Goal: Transaction & Acquisition: Purchase product/service

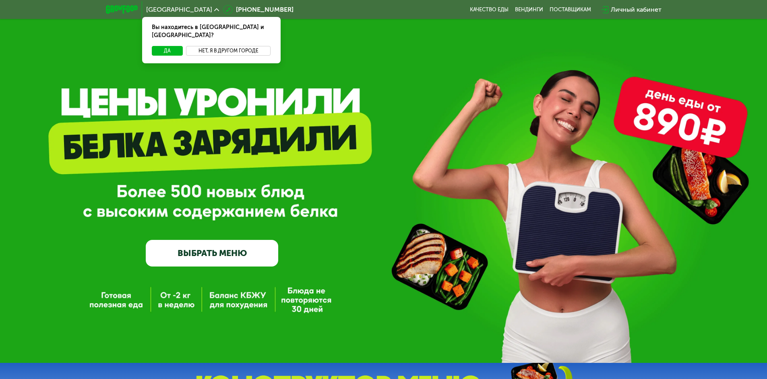
click at [220, 46] on button "Нет, я в другом городе" at bounding box center [228, 51] width 85 height 10
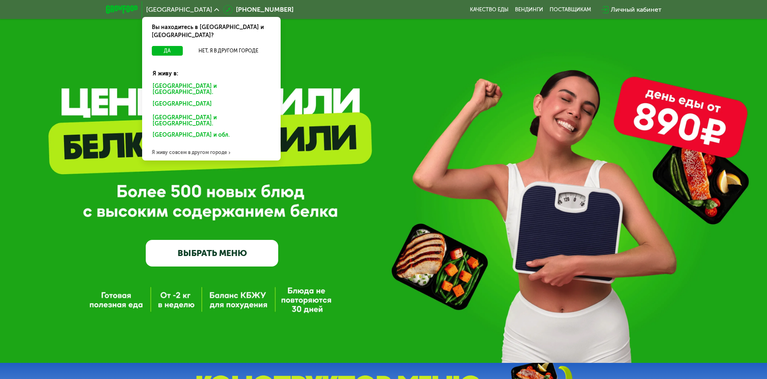
click at [210, 99] on div "[GEOGRAPHIC_DATA] и [GEOGRAPHIC_DATA]." at bounding box center [210, 105] width 126 height 13
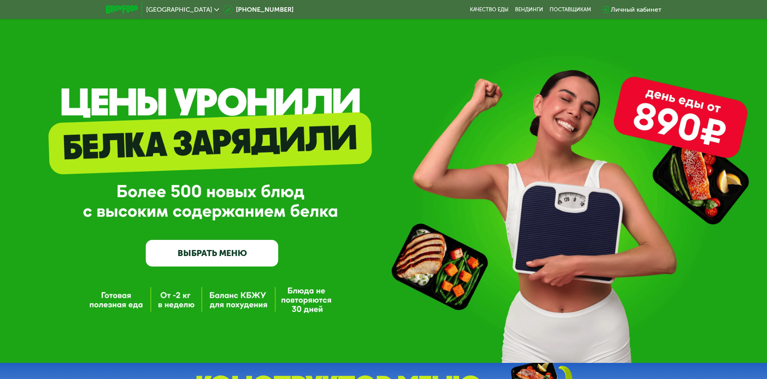
click at [199, 266] on link "ВЫБРАТЬ МЕНЮ" at bounding box center [212, 253] width 133 height 27
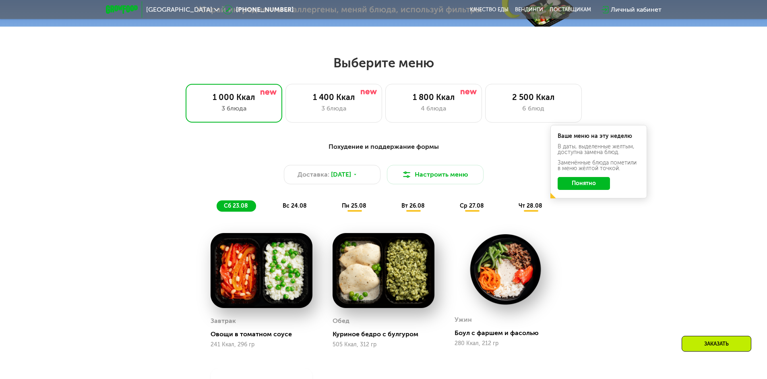
scroll to position [435, 0]
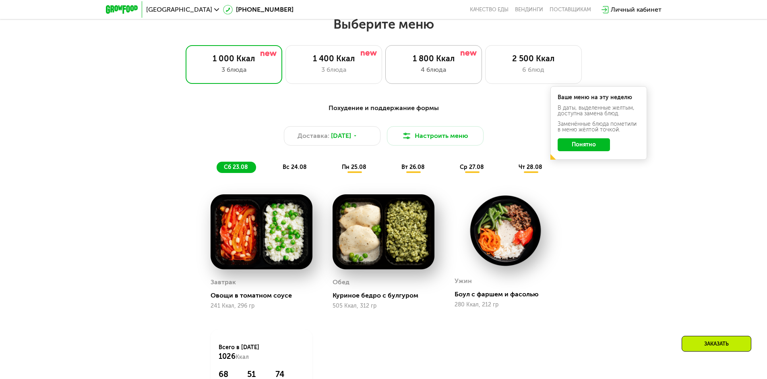
click at [485, 83] on div "1 800 Ккал 4 блюда" at bounding box center [533, 64] width 97 height 39
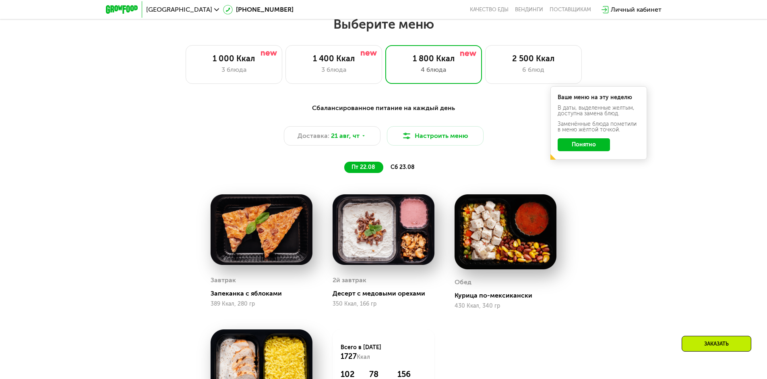
click at [589, 144] on button "Понятно" at bounding box center [584, 144] width 52 height 13
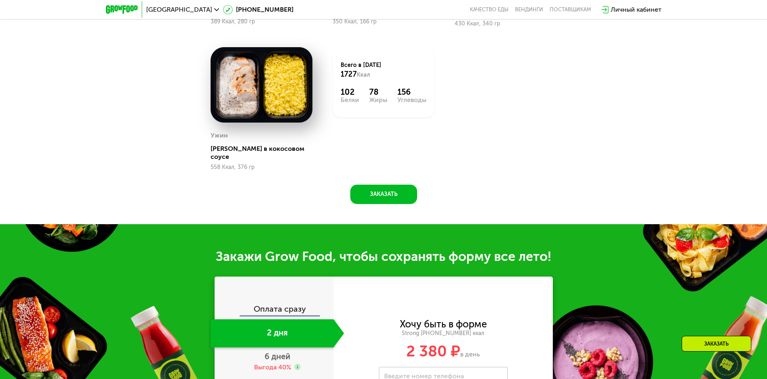
scroll to position [878, 0]
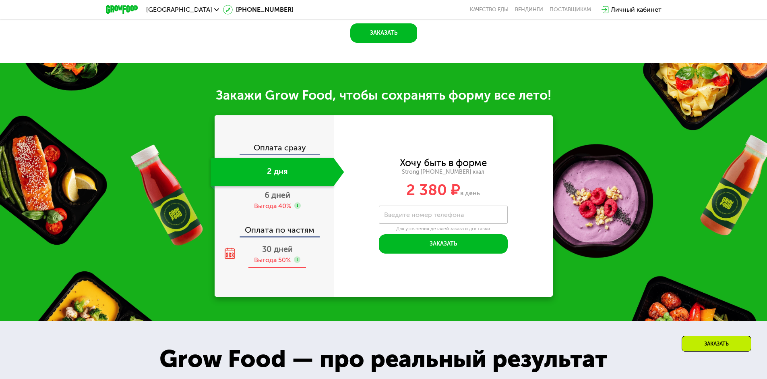
click at [271, 255] on div "Выгода 50%" at bounding box center [272, 259] width 37 height 9
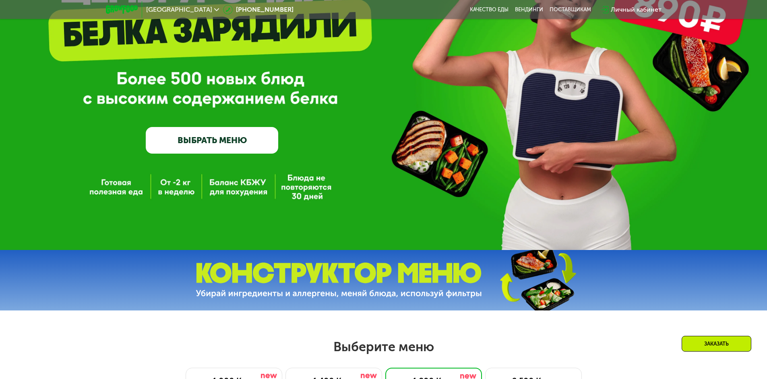
scroll to position [0, 0]
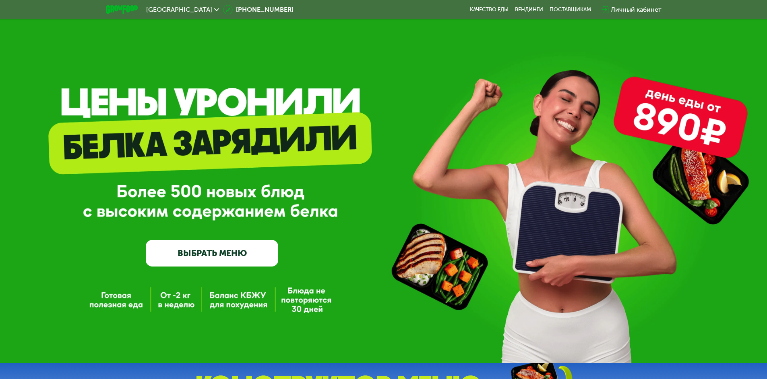
click at [124, 6] on img at bounding box center [122, 9] width 32 height 8
click at [124, 9] on img at bounding box center [122, 9] width 32 height 8
click at [200, 255] on link "ВЫБРАТЬ МЕНЮ" at bounding box center [212, 253] width 133 height 27
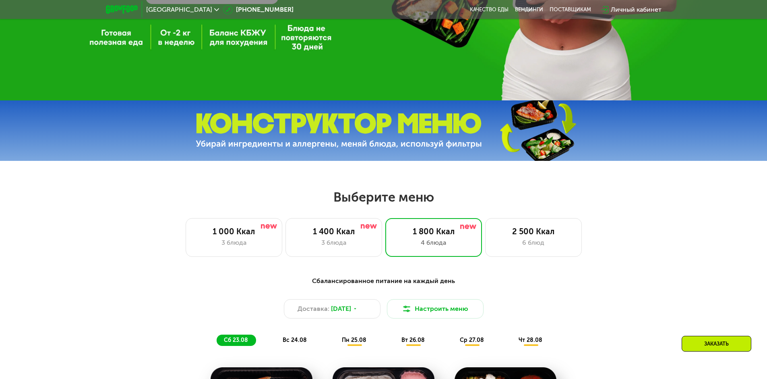
scroll to position [435, 0]
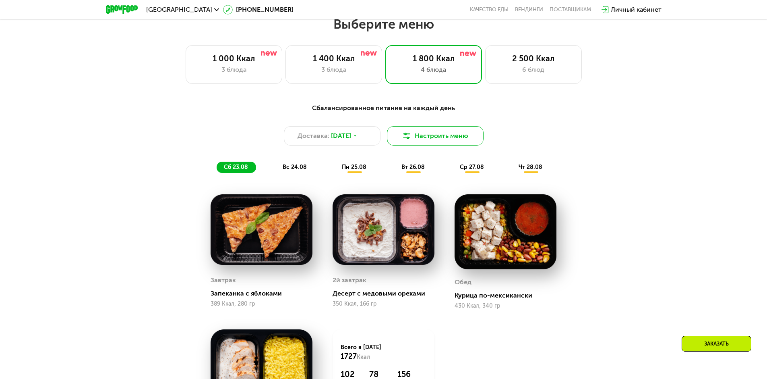
click at [435, 139] on button "Настроить меню" at bounding box center [435, 135] width 97 height 19
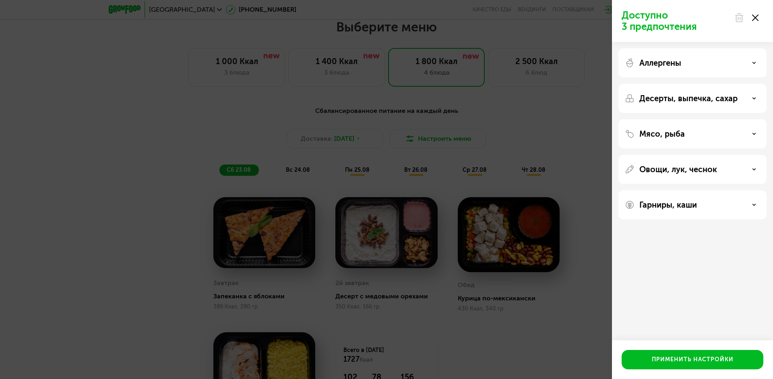
click at [648, 99] on p "Десерты, выпечка, сахар" at bounding box center [689, 98] width 98 height 10
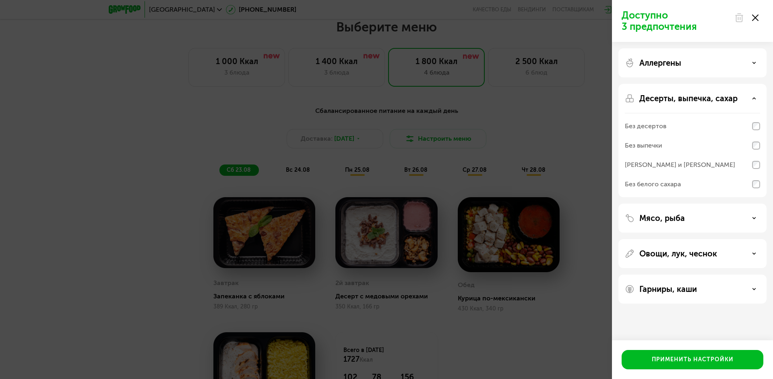
click at [660, 186] on div "Без белого сахара" at bounding box center [653, 184] width 56 height 10
click at [669, 165] on div "Без сэндвичей и круассанов" at bounding box center [680, 165] width 110 height 10
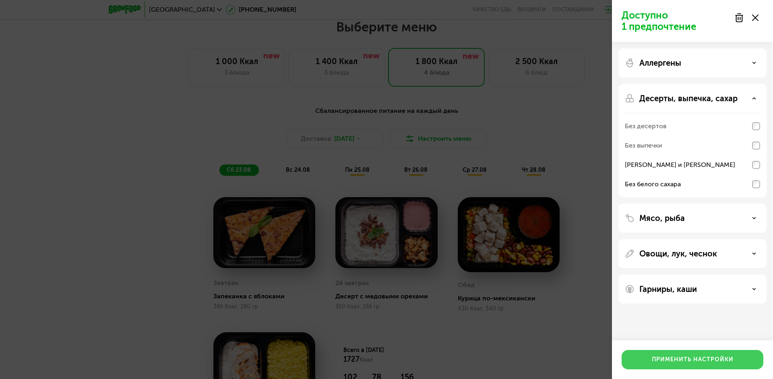
click at [679, 358] on div "Применить настройки" at bounding box center [693, 359] width 82 height 8
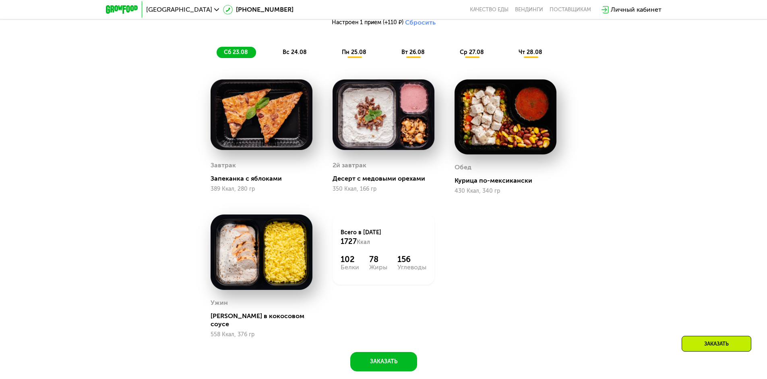
scroll to position [596, 0]
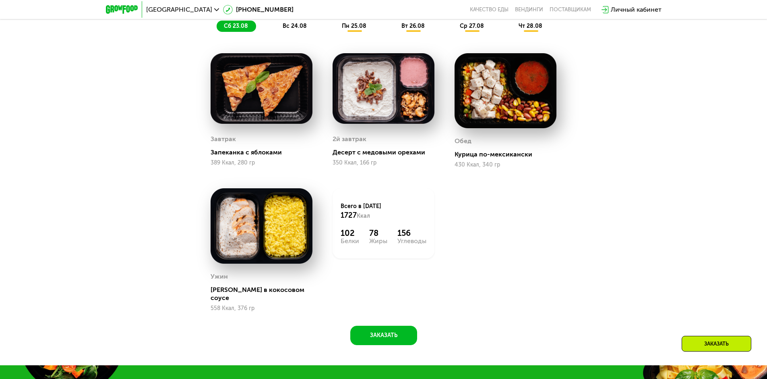
click at [298, 29] on span "вс 24.08" at bounding box center [295, 26] width 24 height 7
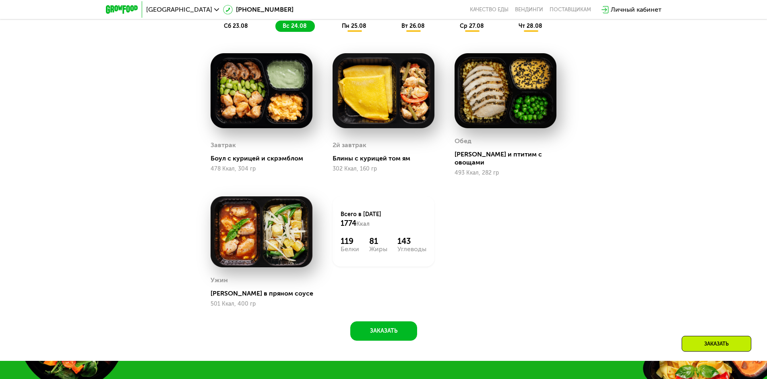
click at [346, 29] on span "пн 25.08" at bounding box center [354, 26] width 25 height 7
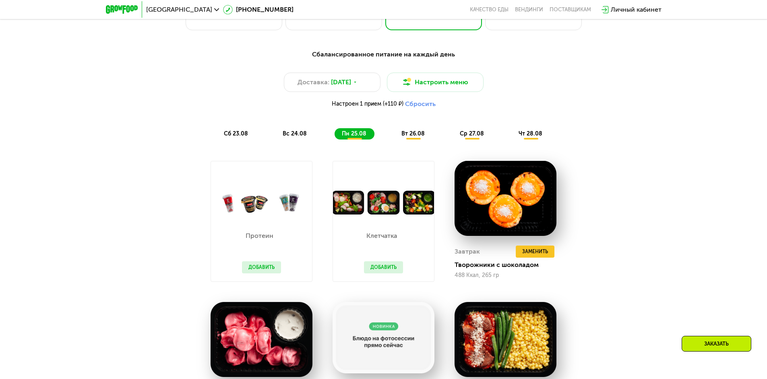
scroll to position [475, 0]
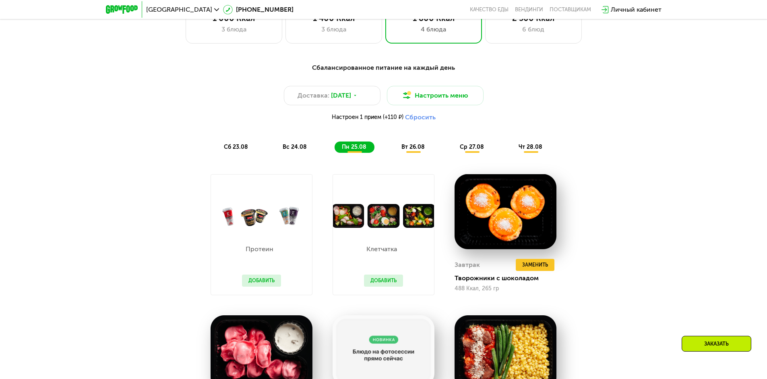
click at [453, 153] on div "вт 26.08" at bounding box center [472, 146] width 39 height 11
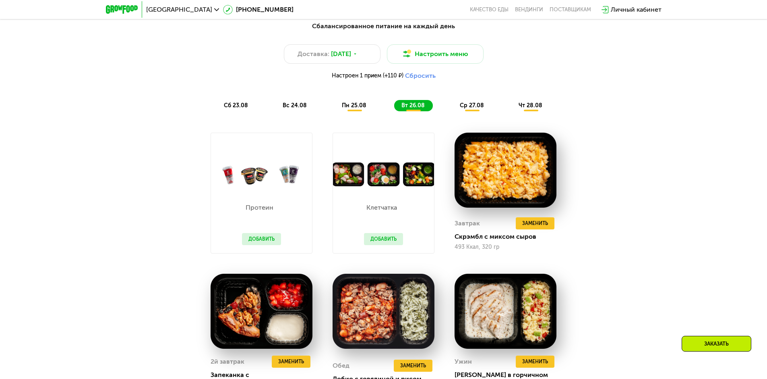
scroll to position [636, 0]
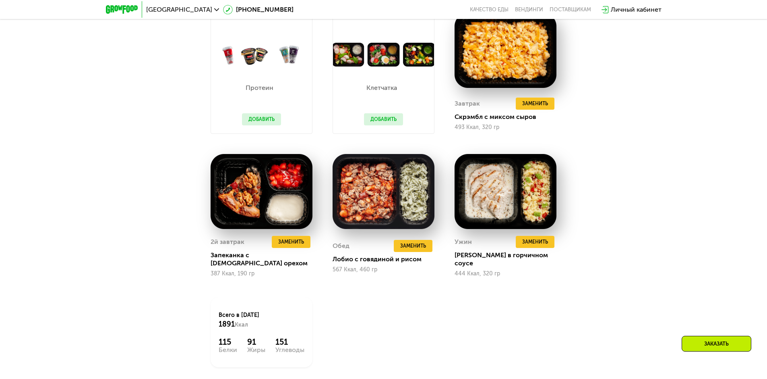
click at [263, 120] on button "Добавить" at bounding box center [261, 119] width 39 height 12
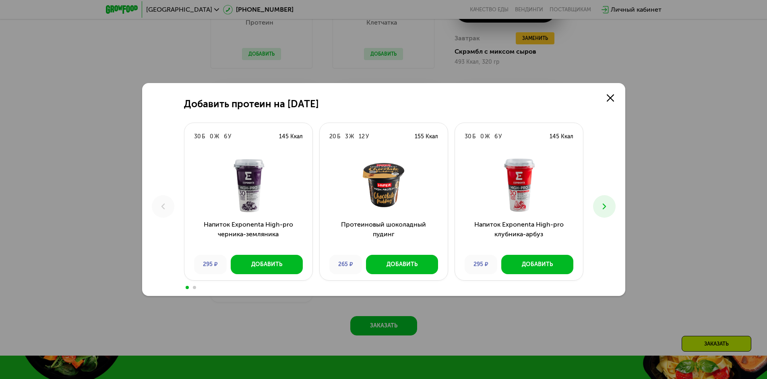
scroll to position [717, 0]
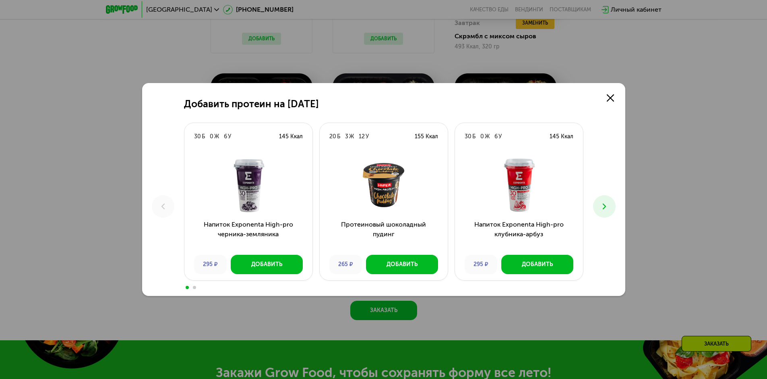
click at [599, 97] on div "Добавить протеин на 26 августа 30 Б 0 Ж 6 У 145 Ккал Напиток Exponenta High-pro…" at bounding box center [383, 189] width 483 height 213
click at [609, 97] on use at bounding box center [610, 97] width 7 height 7
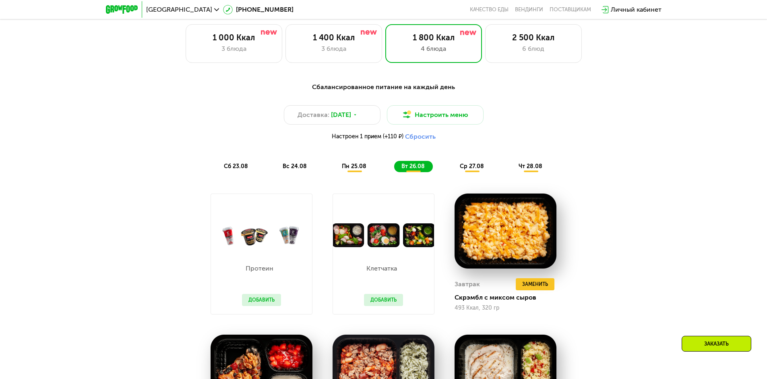
scroll to position [475, 0]
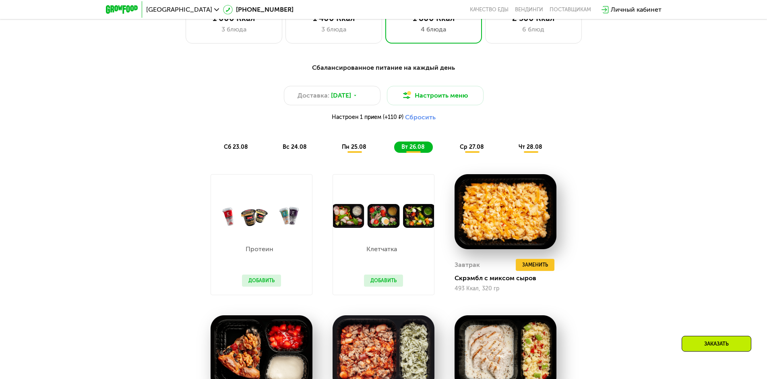
click at [482, 147] on span "ср 27.08" at bounding box center [472, 146] width 24 height 7
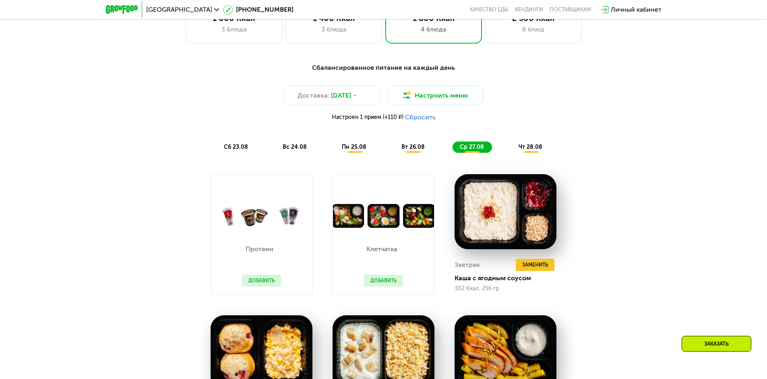
click at [381, 282] on button "Добавить" at bounding box center [383, 280] width 39 height 12
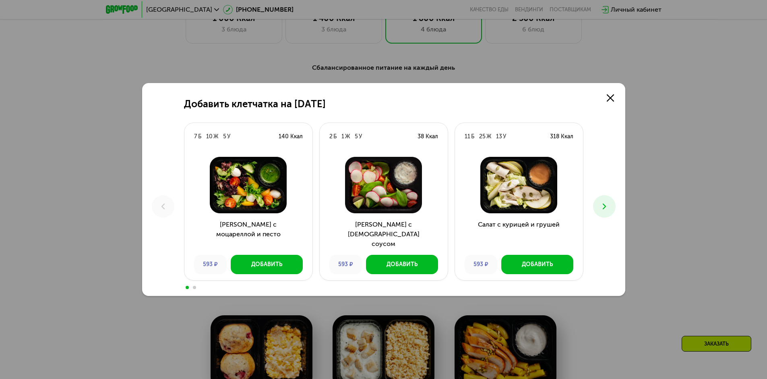
click at [615, 110] on div "Добавить клетчатка на 27 августа 7 Б 10 Ж 5 У 140 Ккал Салат с моцареллой и пес…" at bounding box center [383, 189] width 483 height 213
click at [622, 103] on div "Добавить клетчатка на 27 августа 7 Б 10 Ж 5 У 140 Ккал Салат с моцареллой и пес…" at bounding box center [383, 189] width 483 height 213
click at [629, 101] on div "Добавить клетчатка на 27 августа 7 Б 10 Ж 5 У 140 Ккал Салат с моцареллой и пес…" at bounding box center [383, 189] width 767 height 379
click at [612, 105] on link at bounding box center [611, 98] width 16 height 16
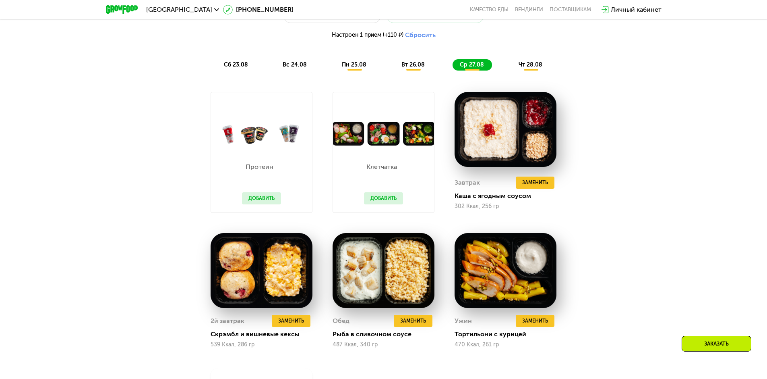
scroll to position [677, 0]
